Goal: Task Accomplishment & Management: Complete application form

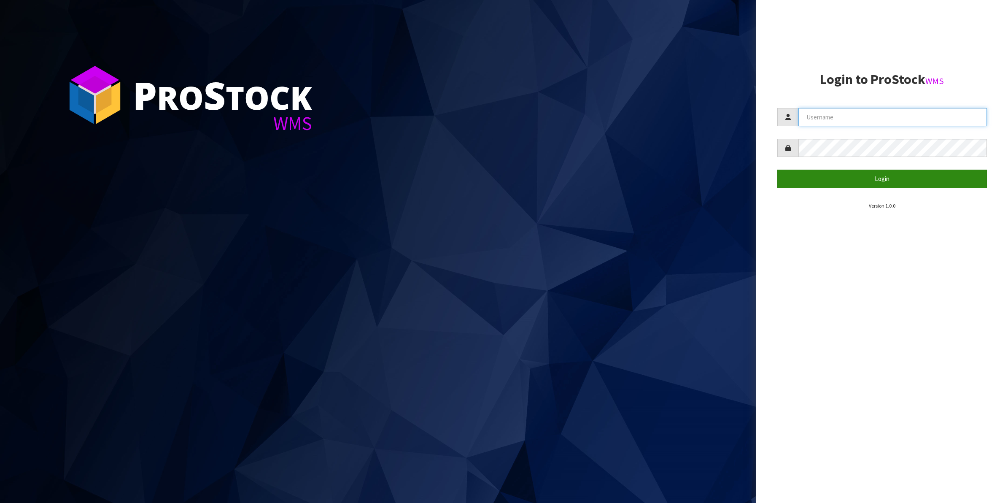
type input "Shingai"
click at [890, 184] on button "Login" at bounding box center [882, 179] width 210 height 18
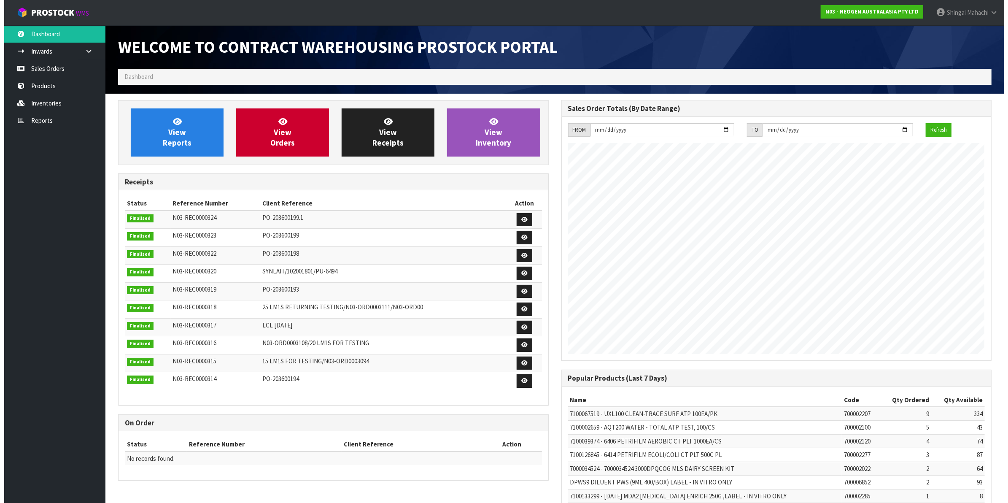
scroll to position [469, 443]
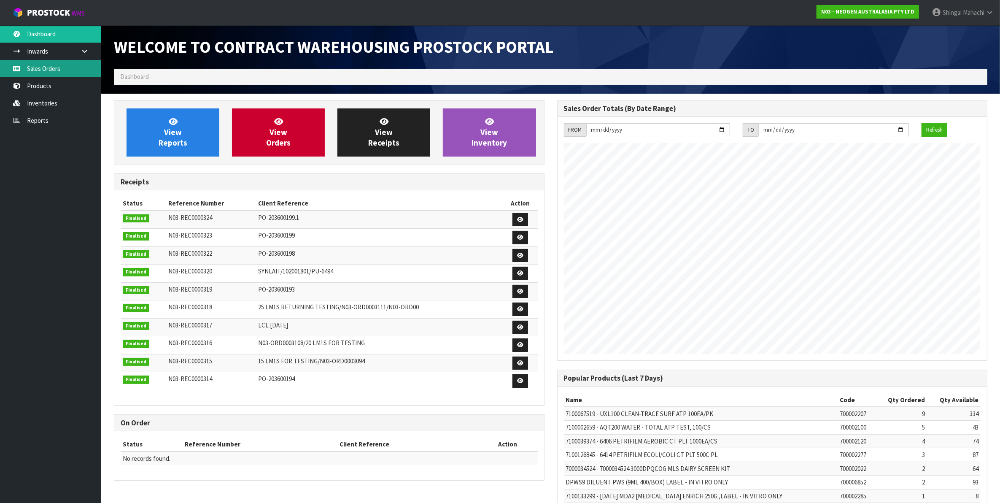
click at [51, 70] on link "Sales Orders" at bounding box center [50, 68] width 101 height 17
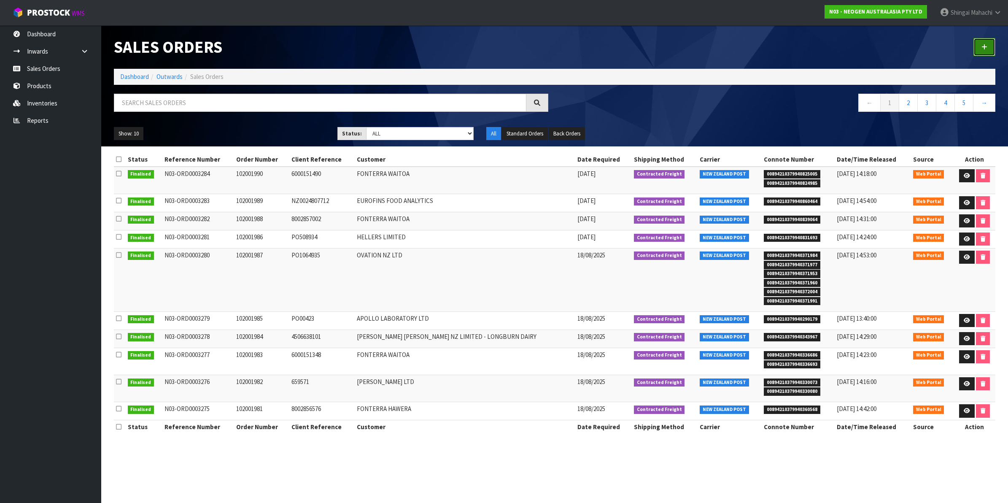
click at [984, 48] on icon at bounding box center [984, 47] width 6 height 6
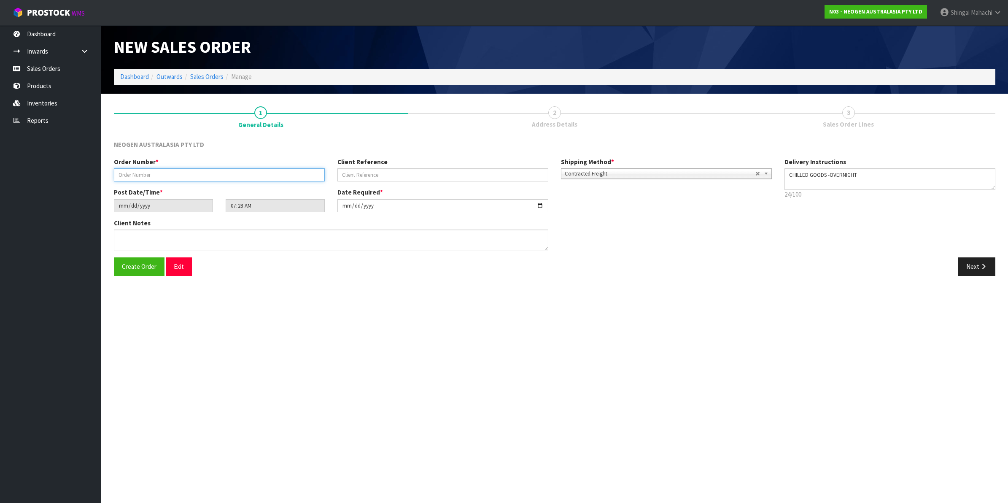
drag, startPoint x: 155, startPoint y: 173, endPoint x: 95, endPoint y: 172, distance: 59.5
click at [95, 172] on body "Toggle navigation ProStock WMS N03 - NEOGEN AUSTRALASIA PTY LTD [PERSON_NAME] L…" at bounding box center [504, 251] width 1008 height 503
click at [151, 173] on input "4 DAMAGED" at bounding box center [219, 174] width 211 height 13
type input "4 DAMAGED BOXES AQT200"
click at [342, 172] on input "text" at bounding box center [442, 174] width 211 height 13
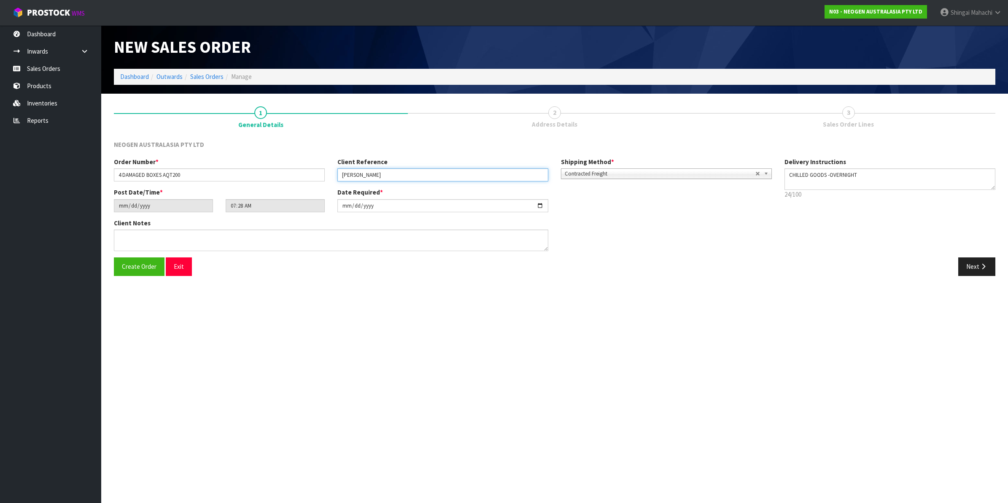
type input "[PERSON_NAME]"
click at [128, 235] on textarea at bounding box center [331, 240] width 434 height 22
click at [203, 235] on textarea at bounding box center [331, 240] width 434 height 22
click at [221, 237] on textarea at bounding box center [331, 240] width 434 height 22
click at [266, 235] on textarea at bounding box center [331, 240] width 434 height 22
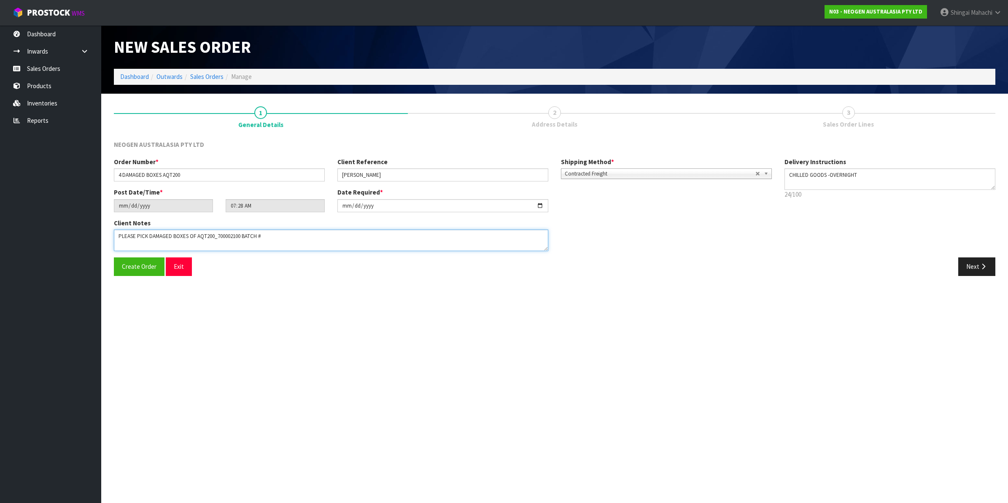
paste textarea "3000034277"
type textarea "PLEASE PICK DAMAGED BOXES OF AQT200_700002100 BATCH # 3000034277"
click at [767, 171] on b at bounding box center [768, 174] width 8 height 10
click at [580, 196] on li "Pickup" at bounding box center [666, 197] width 207 height 11
click at [975, 269] on button "Next" at bounding box center [976, 266] width 37 height 18
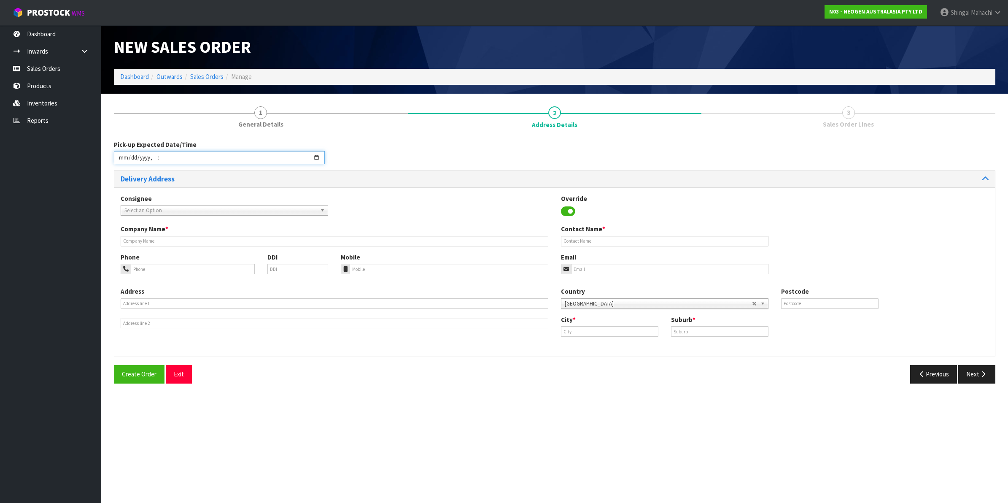
click at [123, 156] on input "datetime-local" at bounding box center [219, 157] width 211 height 13
click at [151, 158] on input "datetime-local" at bounding box center [219, 157] width 211 height 13
type input "[DATE]T11:00"
click at [253, 163] on input "datetime-local" at bounding box center [219, 157] width 211 height 13
click at [360, 152] on div "Pick-up Expected Date/Time" at bounding box center [555, 155] width 894 height 30
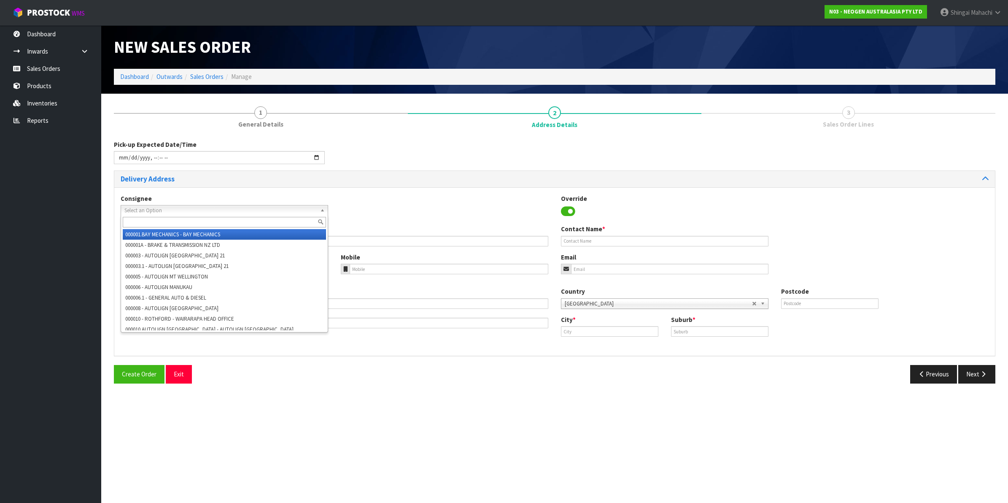
click at [156, 210] on span "Select an Option" at bounding box center [220, 210] width 192 height 10
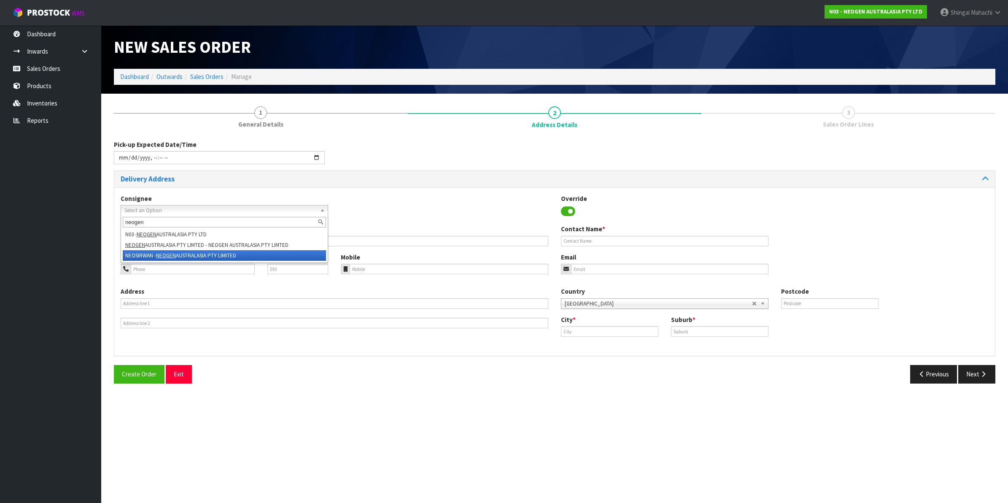
type input "neogen"
click at [161, 256] on em "NEOGEN" at bounding box center [166, 255] width 20 height 7
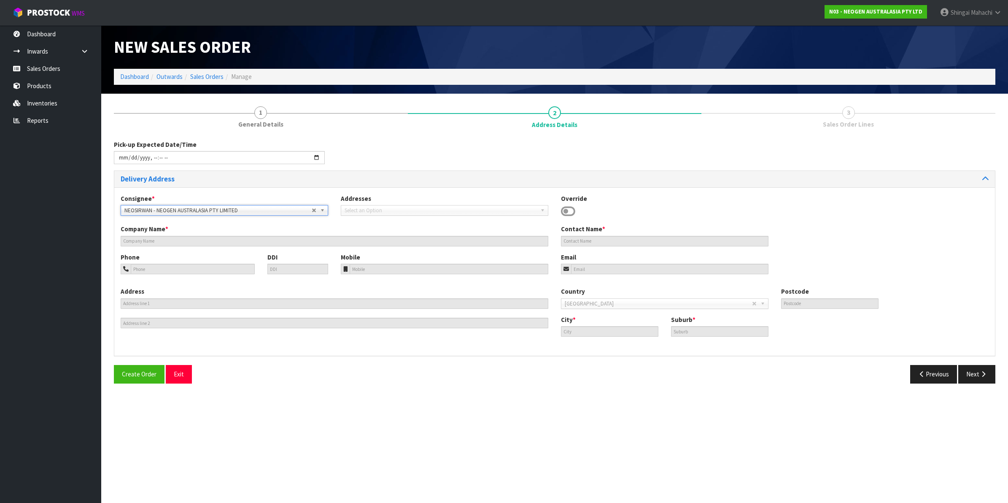
type input "NEOGEN AUSTRALASIA PTY LIMITED"
type input "[PERSON_NAME] (NEOGEN TERRITORY MANAGER)"
type input "[CREDIT_CARD_NUMBER]"
type input "[EMAIL_ADDRESS][DOMAIN_NAME]"
type input "[STREET_ADDRESS]"
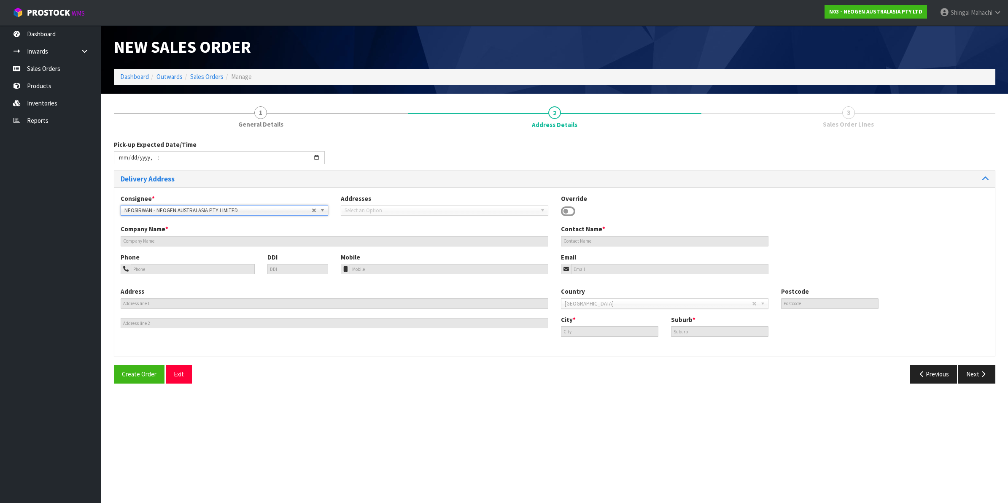
type input "0632"
type input "[GEOGRAPHIC_DATA]"
type input "TOTARA VALE"
click at [931, 374] on button "Previous" at bounding box center [933, 374] width 47 height 18
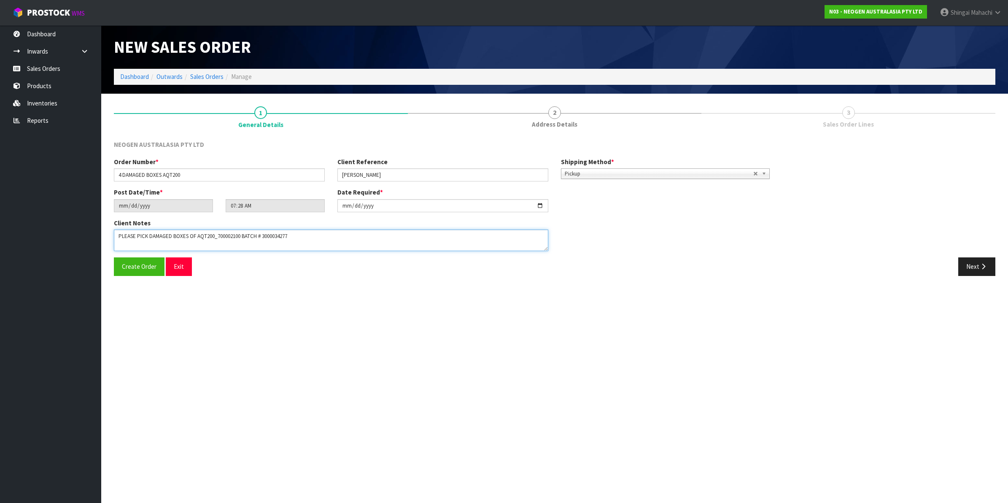
click at [306, 239] on textarea at bounding box center [331, 240] width 434 height 22
type textarea "PLEASE PICK DAMAGED BOXES OF AQT200_700002100 BATCH # 3000034277. BOXES BEING P…"
click at [980, 266] on icon "button" at bounding box center [983, 266] width 8 height 6
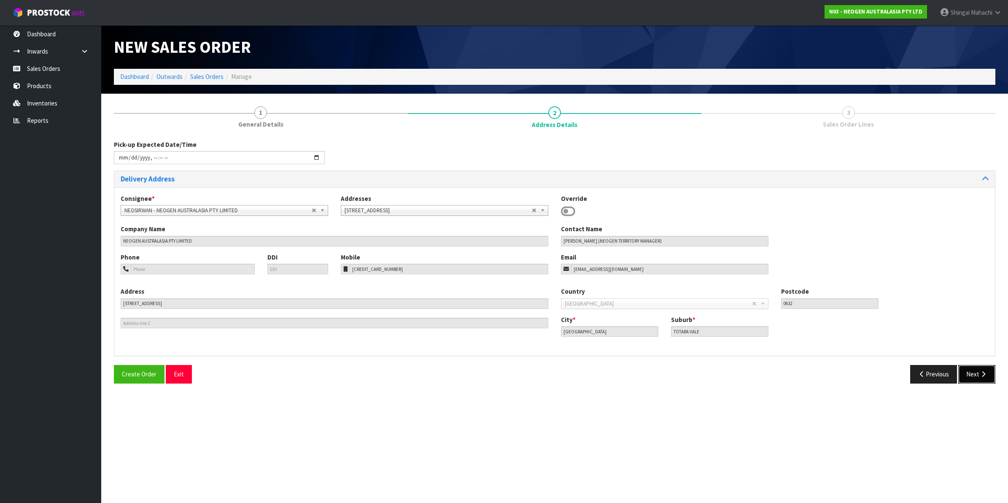
click at [972, 373] on button "Next" at bounding box center [976, 374] width 37 height 18
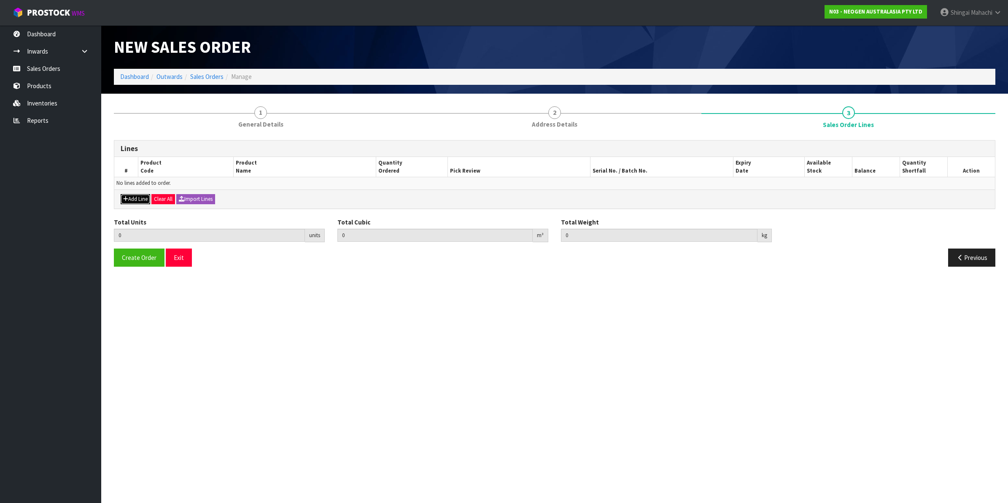
click at [139, 198] on button "Add Line" at bounding box center [136, 199] width 30 height 10
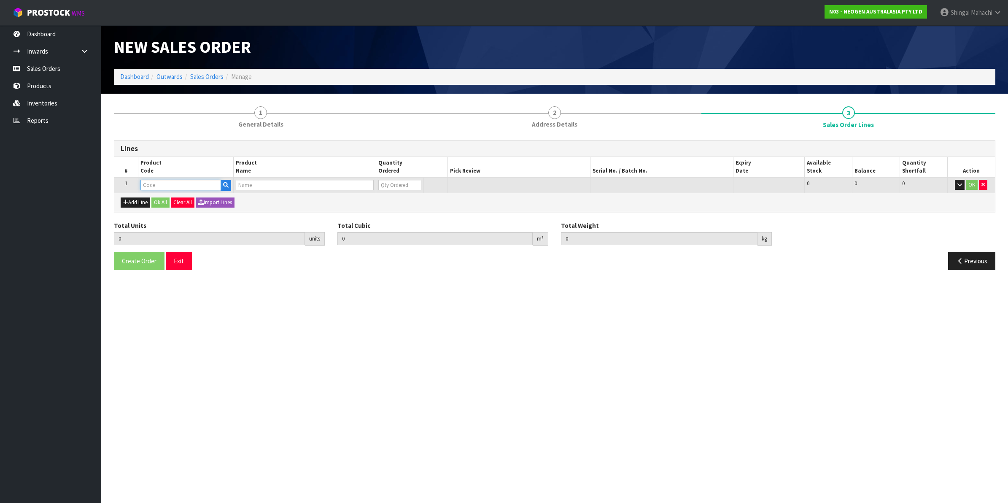
click at [144, 186] on input "text" at bounding box center [180, 185] width 81 height 11
type input "700002100"
type input "0.000000"
type input "0.000"
type input "7100002659 - AQT200 WATER - TOTAL ATP TEST, 100/CS"
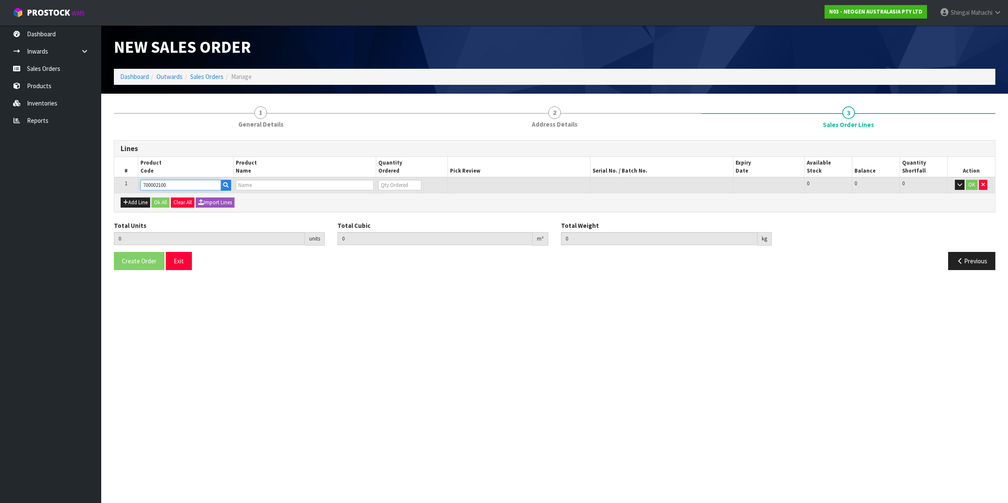
type input "0"
type input "700002100"
drag, startPoint x: 388, startPoint y: 186, endPoint x: 374, endPoint y: 186, distance: 14.3
click at [374, 186] on tr "1 700002100 7100002659 - AQT200 WATER - TOTAL ATP TEST, 100/CS 0 BOX 43 43 0 OK" at bounding box center [554, 185] width 880 height 16
type input "4"
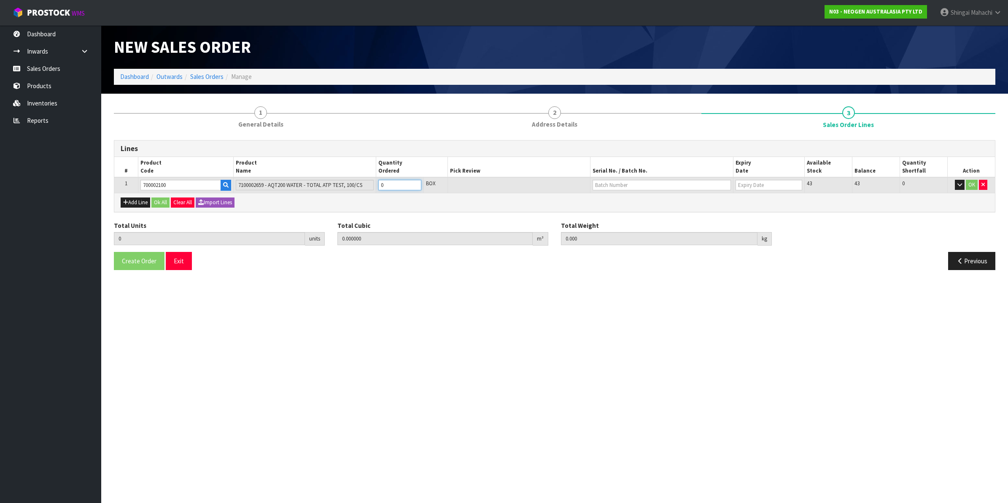
type input "0.02016"
type input "4"
click at [971, 183] on button "OK" at bounding box center [972, 185] width 12 height 10
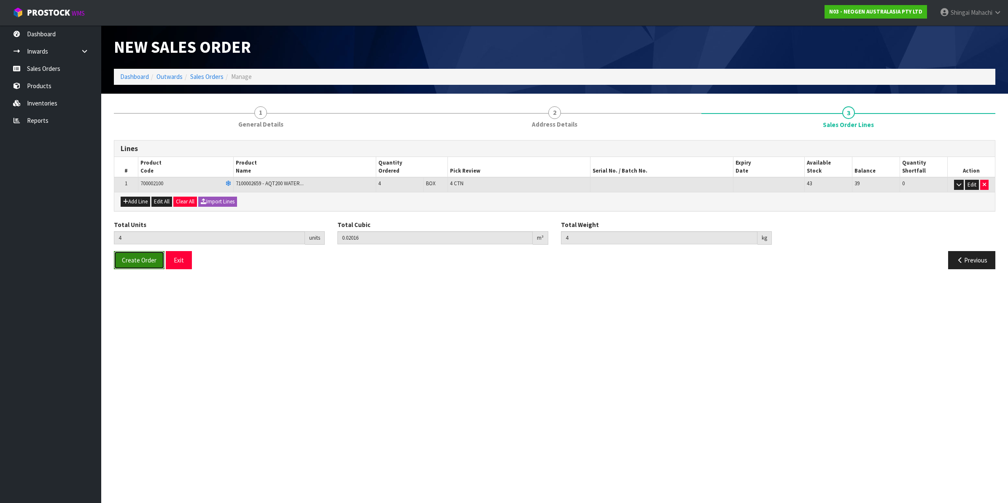
click at [135, 261] on span "Create Order" at bounding box center [139, 260] width 35 height 8
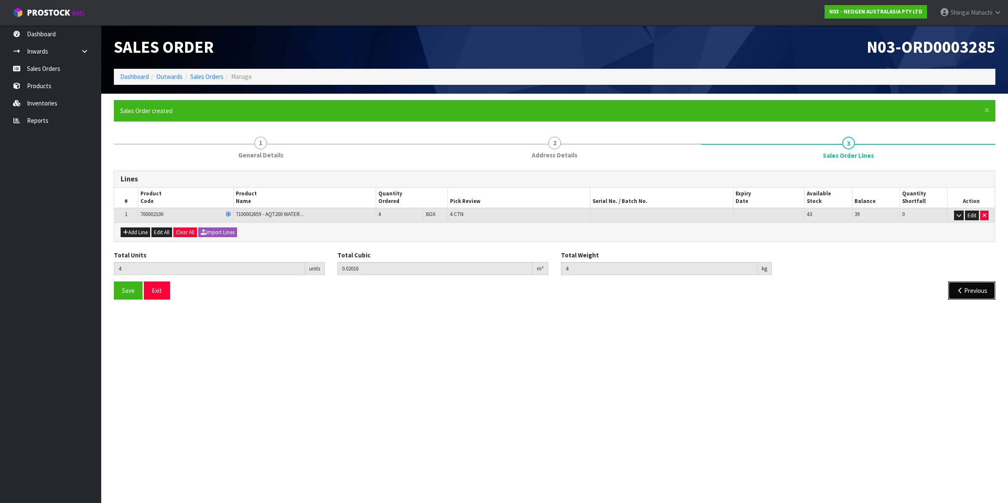
click at [971, 289] on button "Previous" at bounding box center [971, 290] width 47 height 18
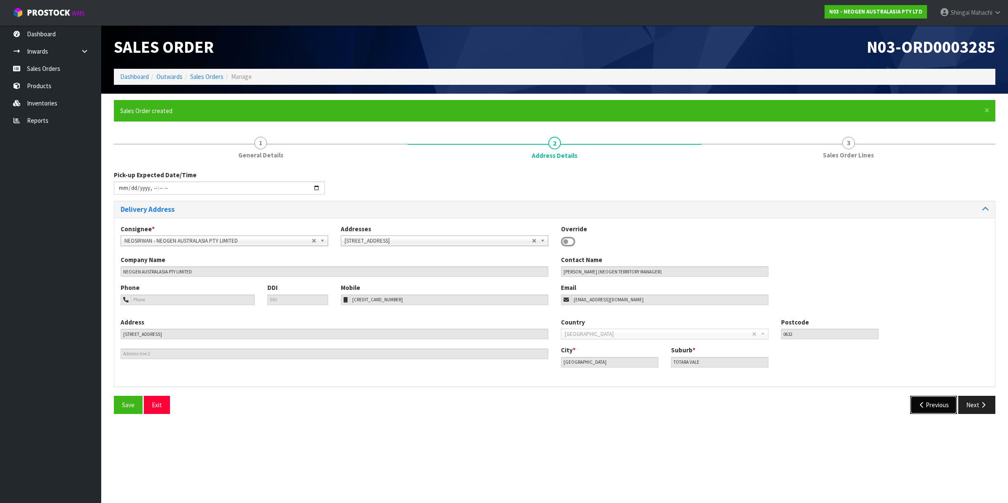
click at [928, 401] on button "Previous" at bounding box center [933, 405] width 47 height 18
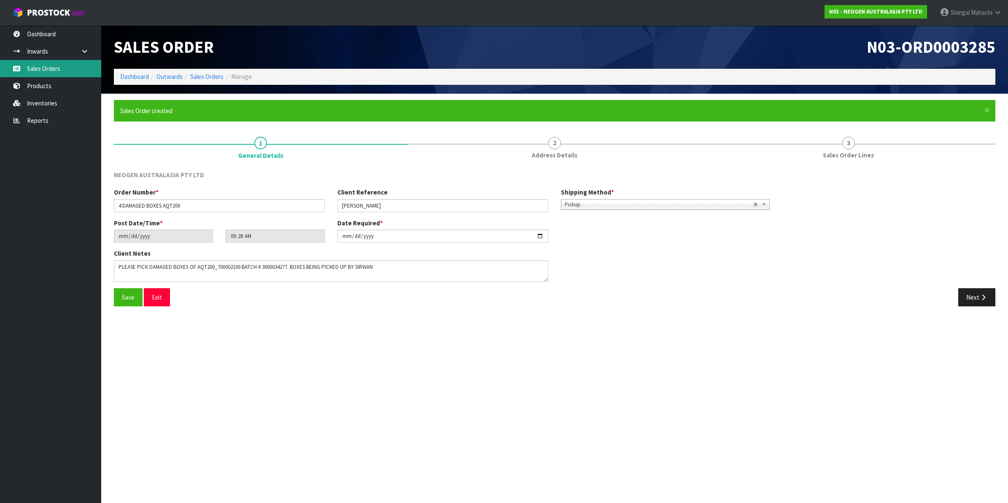
click at [57, 69] on link "Sales Orders" at bounding box center [50, 68] width 101 height 17
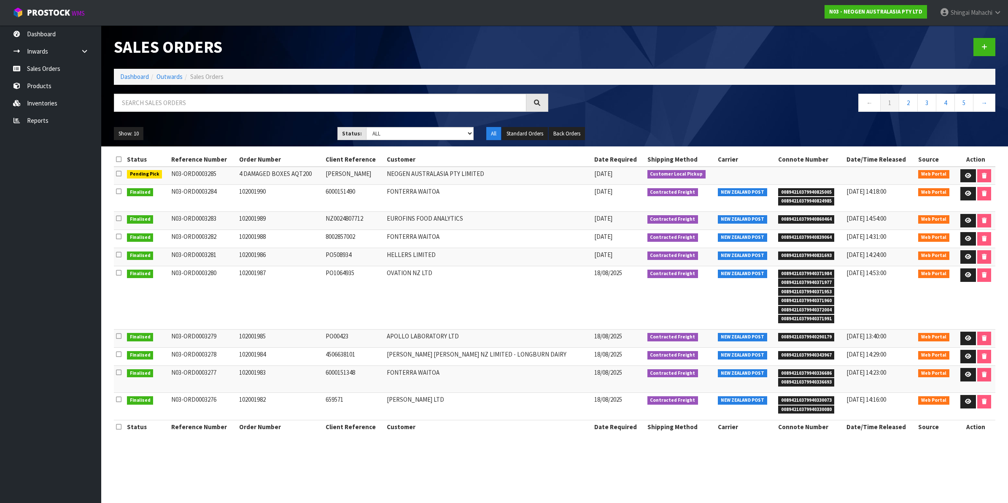
click at [689, 46] on div at bounding box center [778, 46] width 447 height 43
click at [656, 104] on nav "← 1 2 3 4 5 →" at bounding box center [778, 104] width 434 height 21
